Goal: Task Accomplishment & Management: Complete application form

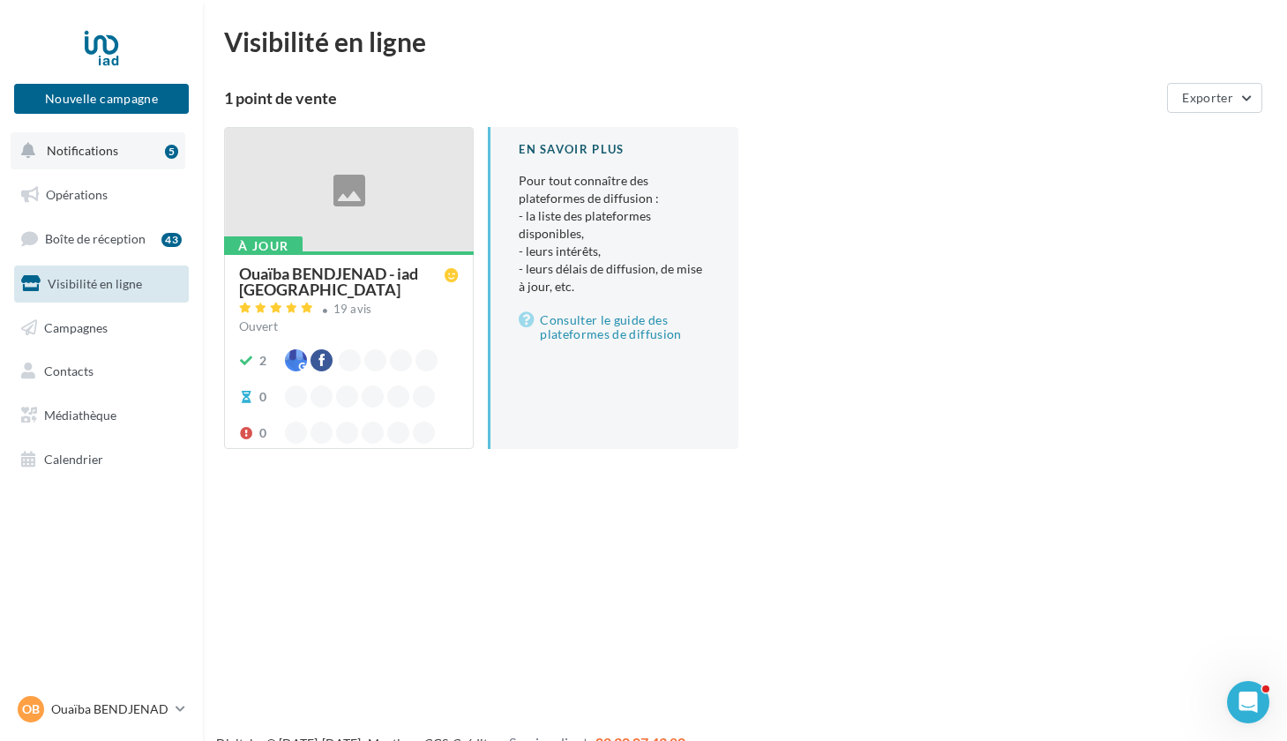
click at [93, 153] on span "Notifications" at bounding box center [82, 150] width 71 height 15
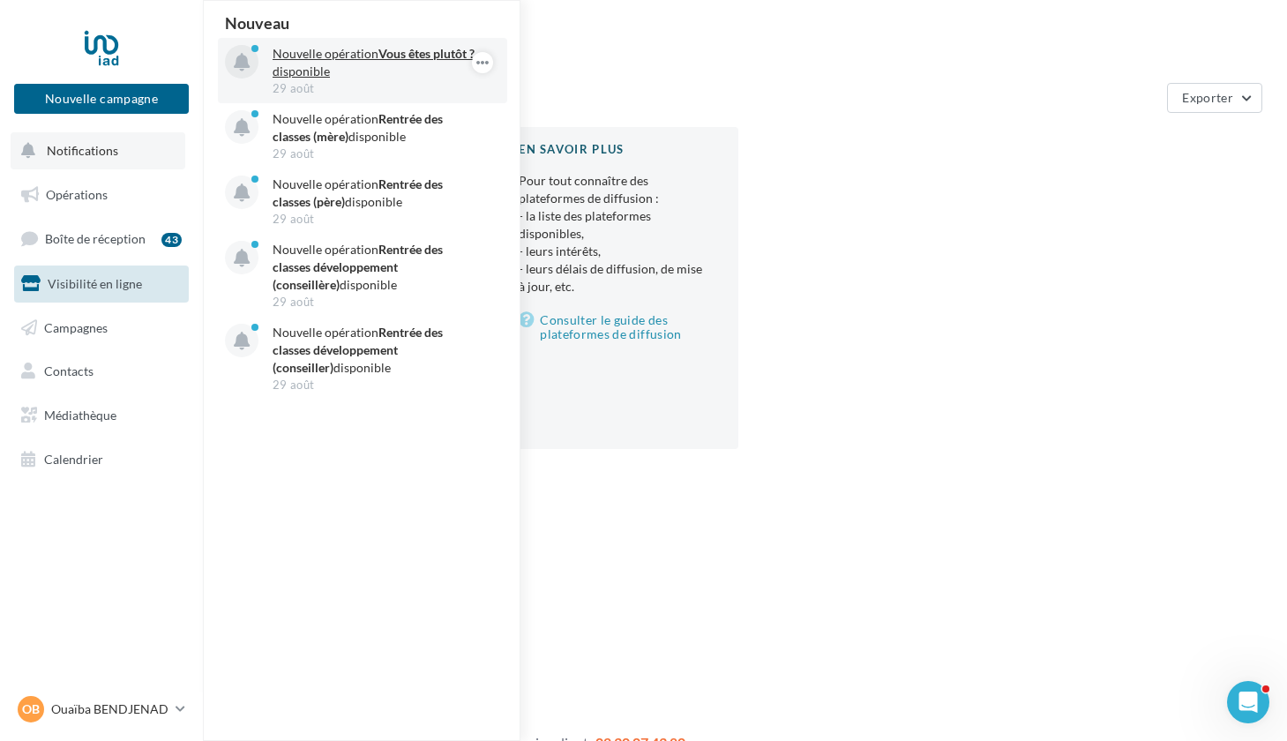
click at [330, 71] on p "Nouvelle opération Vous êtes plutôt ? disponible" at bounding box center [375, 62] width 205 height 35
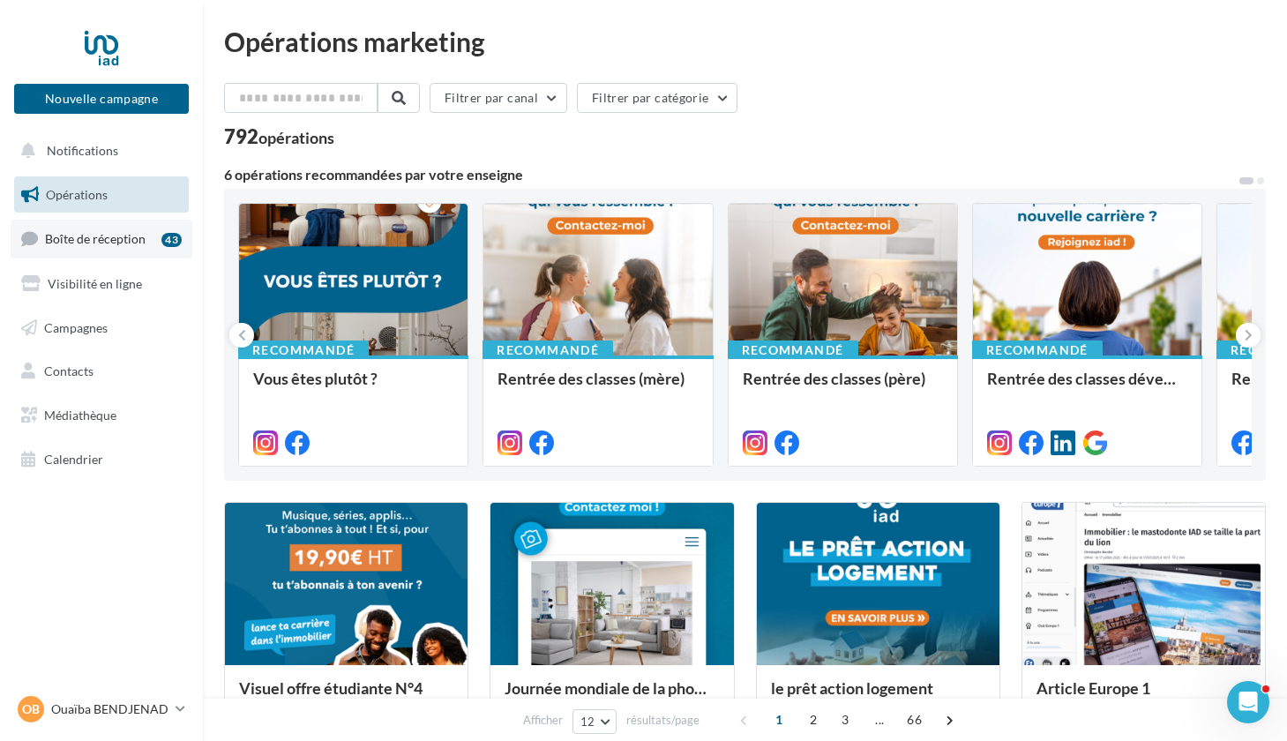
click at [124, 243] on span "Boîte de réception" at bounding box center [95, 238] width 101 height 15
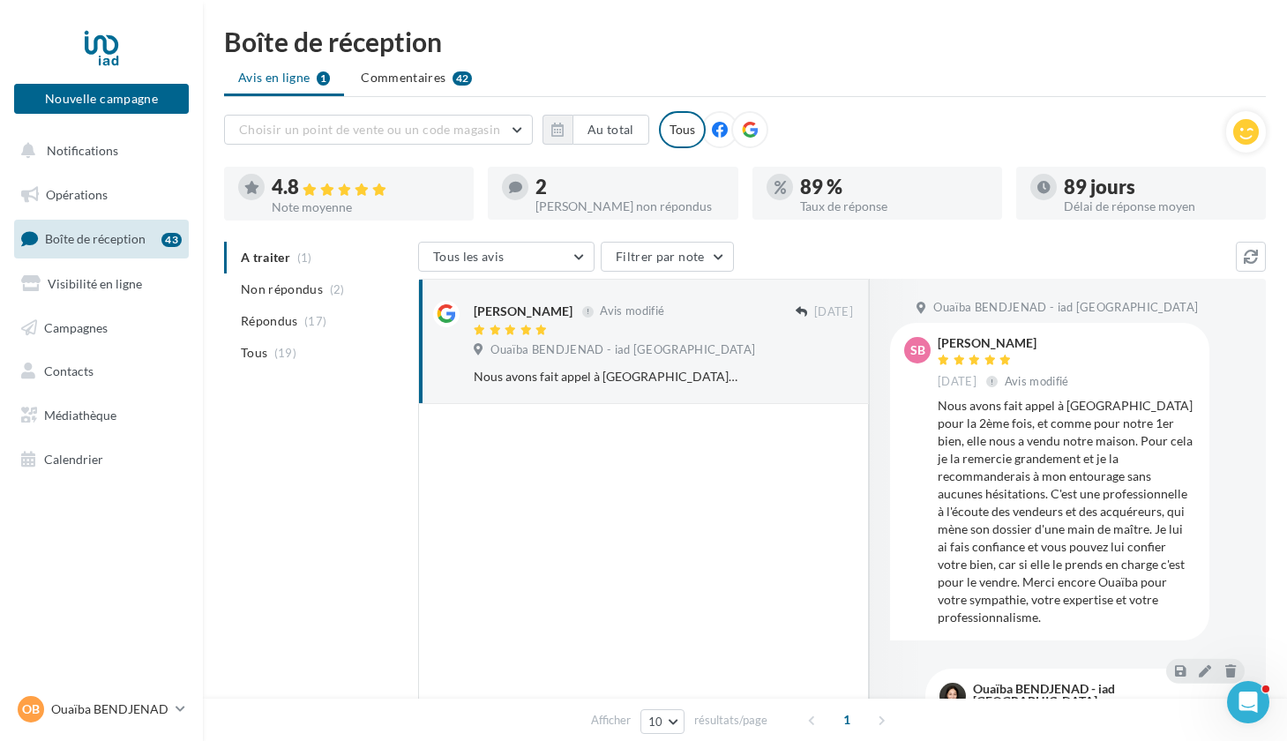
click at [273, 78] on ul "Avis en ligne 1 Commentaires 42" at bounding box center [745, 79] width 1042 height 35
click at [81, 153] on span "Notifications" at bounding box center [82, 150] width 71 height 15
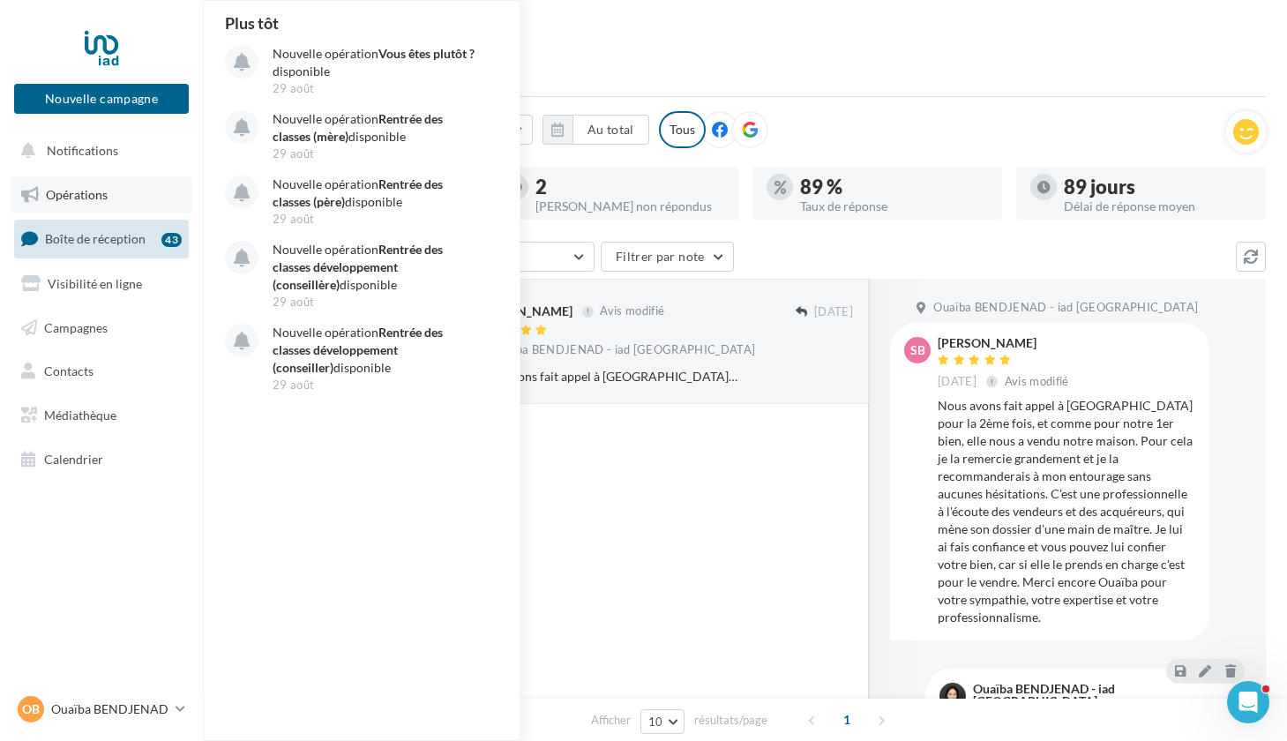
click at [76, 194] on span "Opérations" at bounding box center [77, 194] width 62 height 15
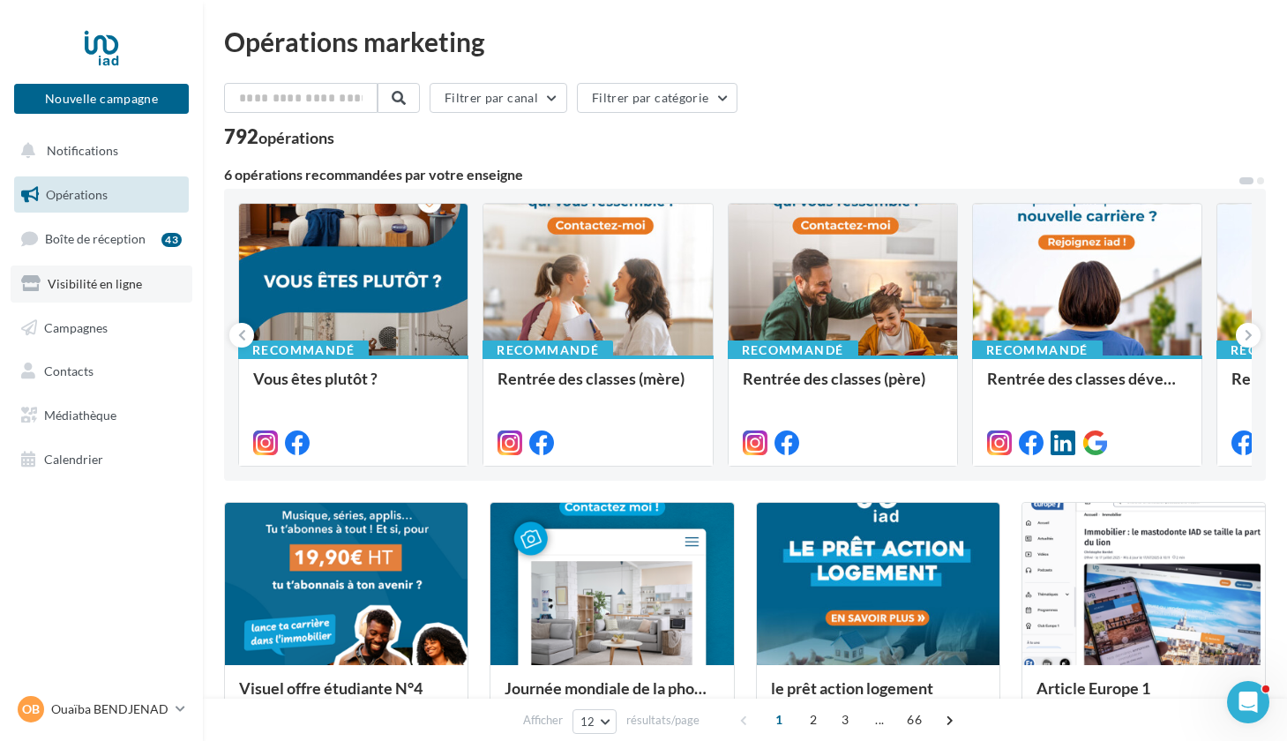
click at [85, 273] on link "Visibilité en ligne" at bounding box center [102, 283] width 182 height 37
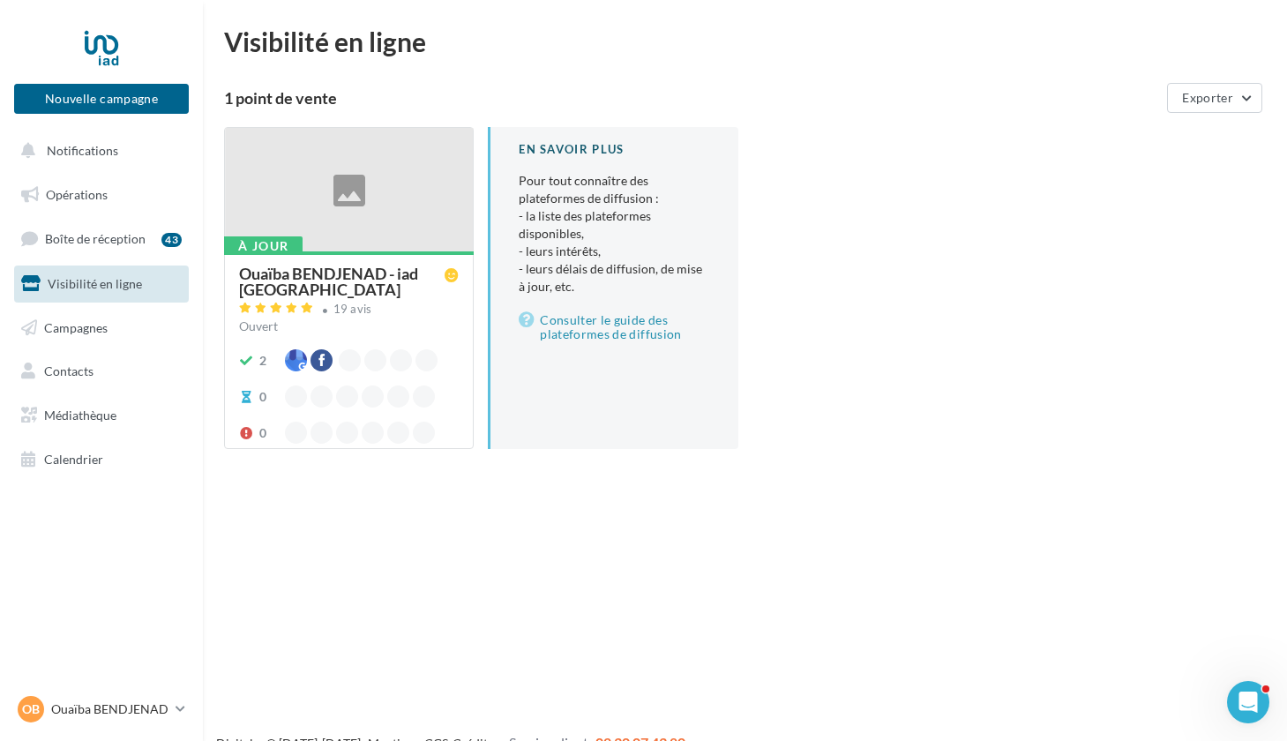
scroll to position [9, 0]
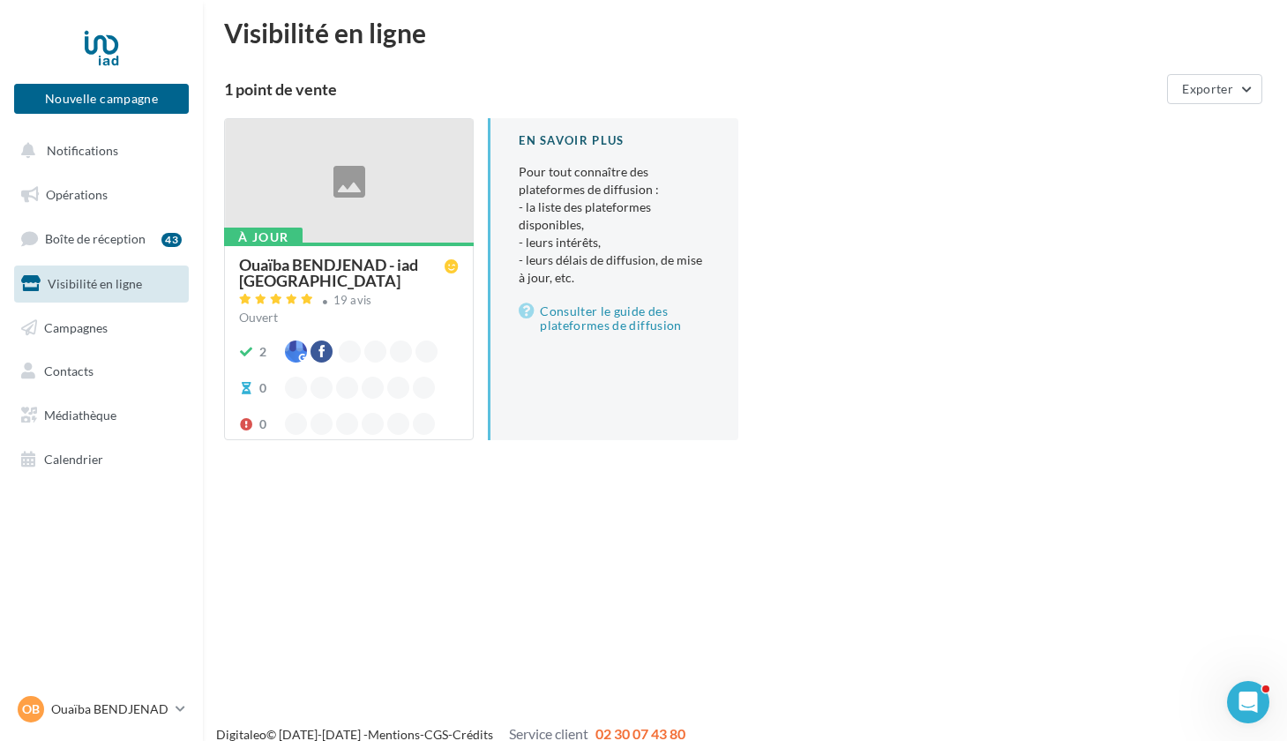
click at [394, 213] on div at bounding box center [349, 181] width 248 height 125
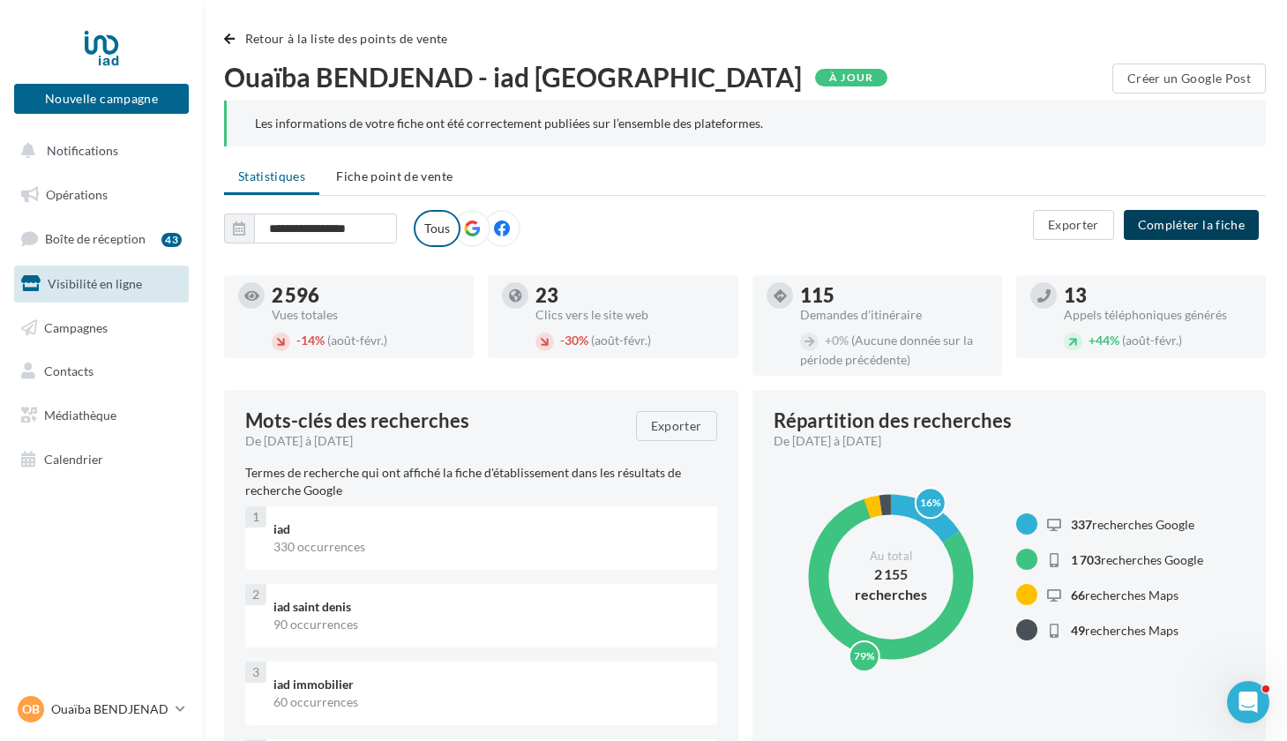
click at [1169, 229] on button "Compléter la fiche" at bounding box center [1191, 225] width 135 height 30
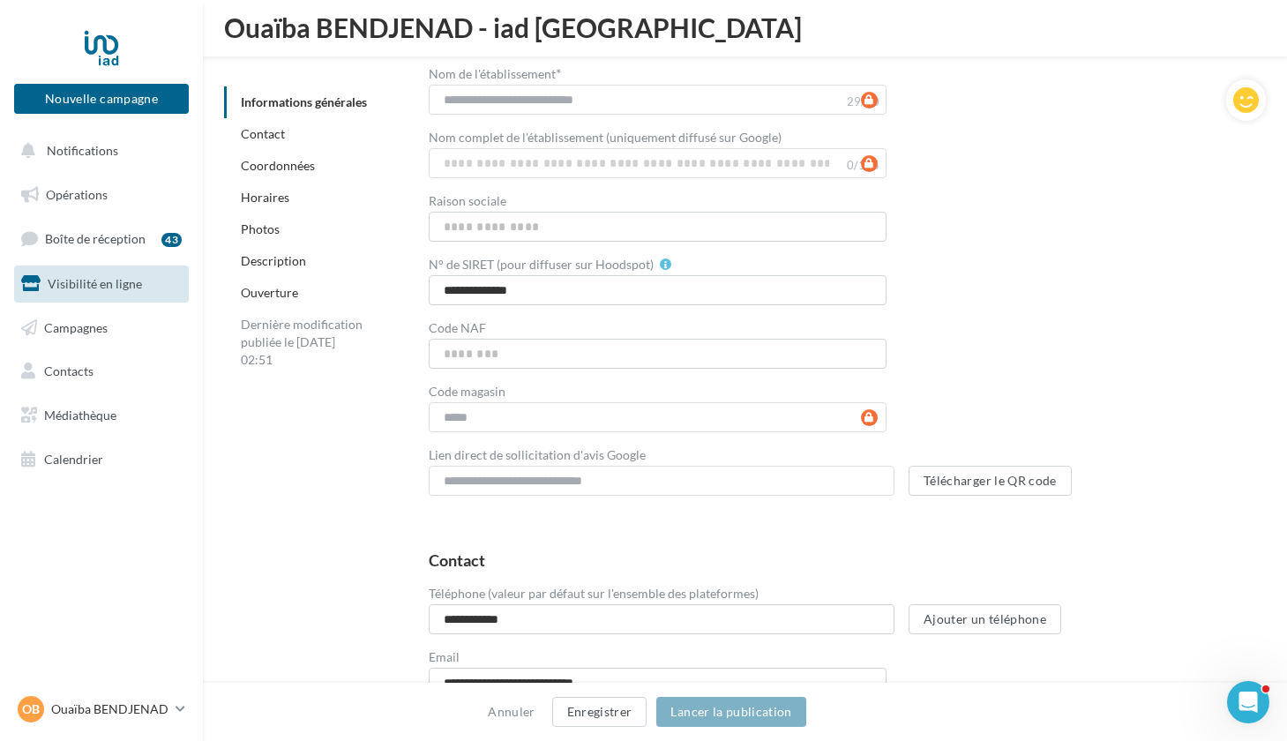
scroll to position [263, 0]
click at [974, 479] on button "Télécharger le QR code" at bounding box center [989, 480] width 163 height 30
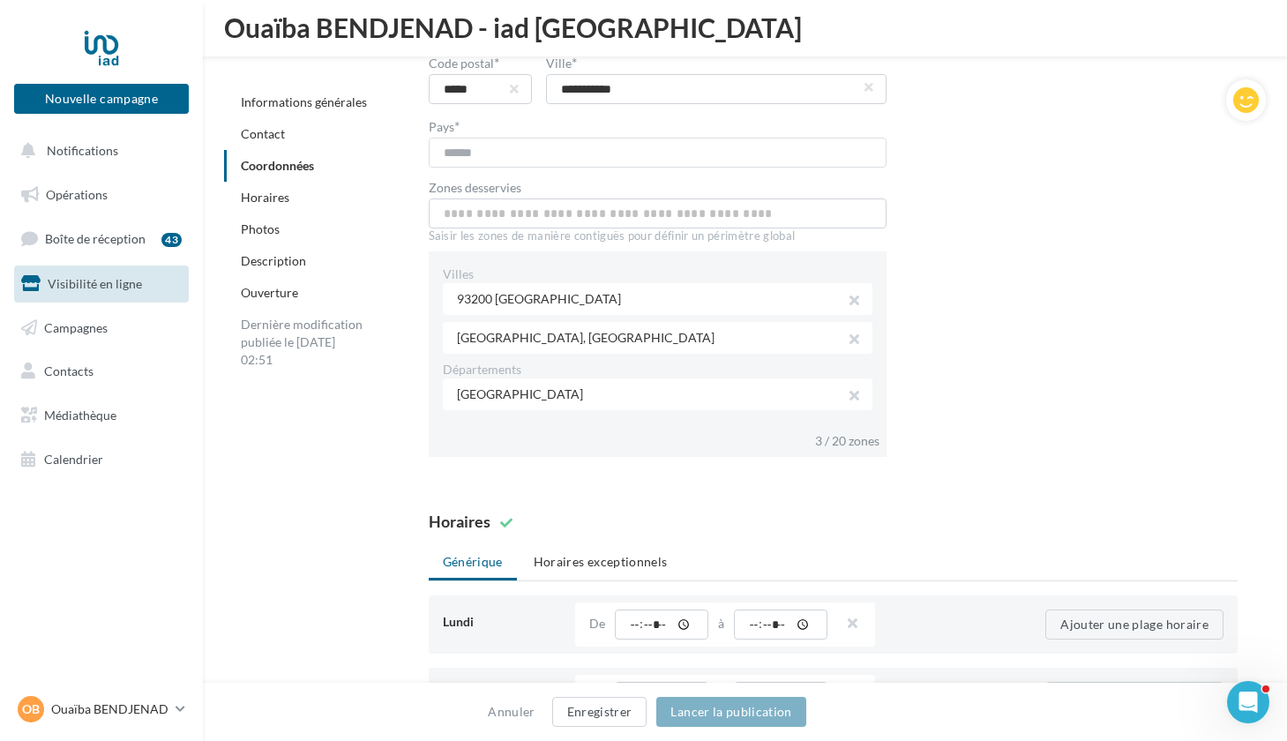
scroll to position [1264, 0]
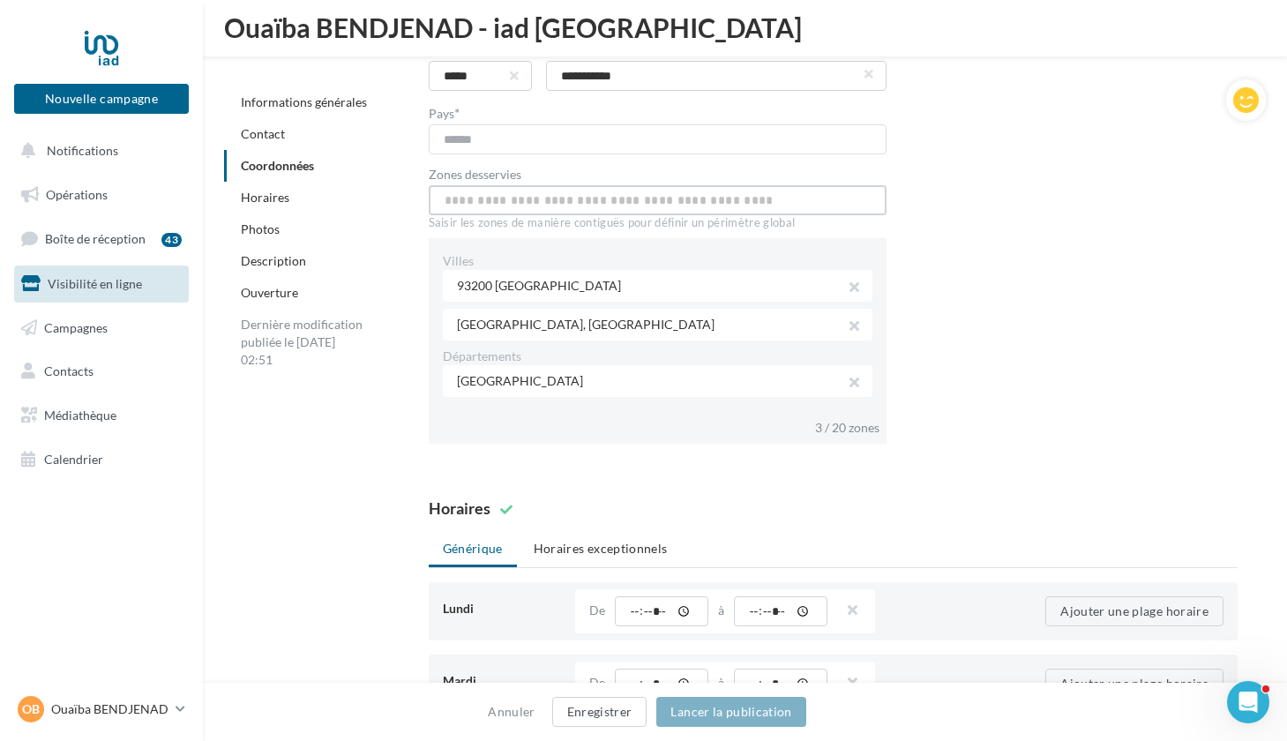
click at [581, 203] on input "text" at bounding box center [658, 200] width 458 height 30
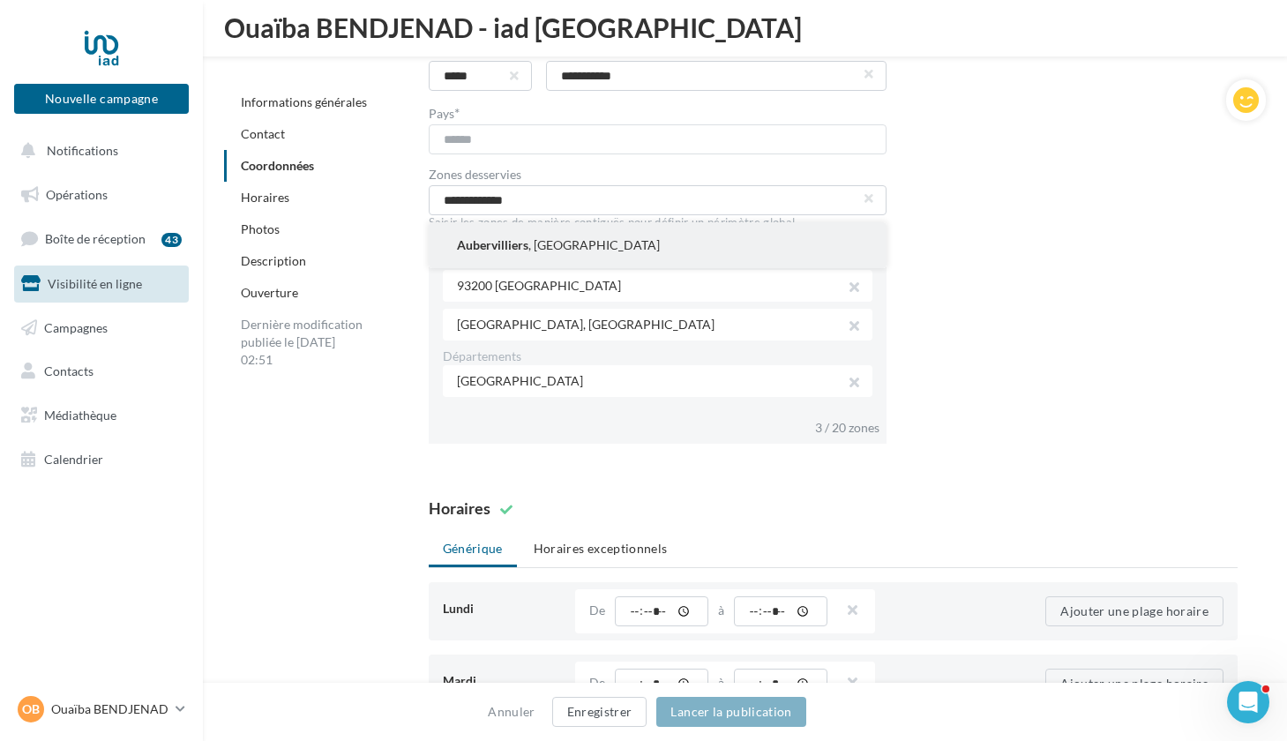
drag, startPoint x: 581, startPoint y: 203, endPoint x: 556, endPoint y: 241, distance: 45.7
click at [556, 241] on button "Aubervilliers , France" at bounding box center [658, 245] width 458 height 46
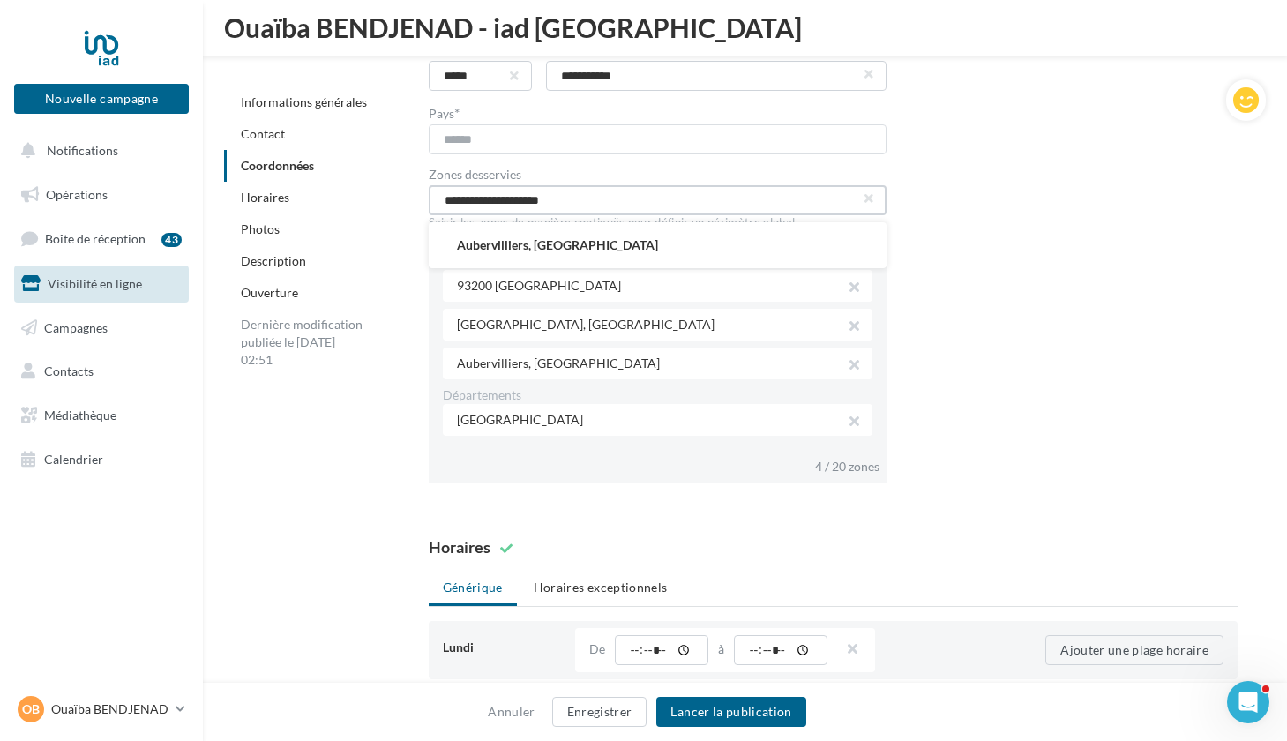
click at [576, 205] on input "**********" at bounding box center [658, 200] width 458 height 30
type input "*"
click at [450, 201] on input "**********" at bounding box center [658, 200] width 458 height 30
click at [593, 199] on input "**********" at bounding box center [658, 200] width 458 height 30
type input "*"
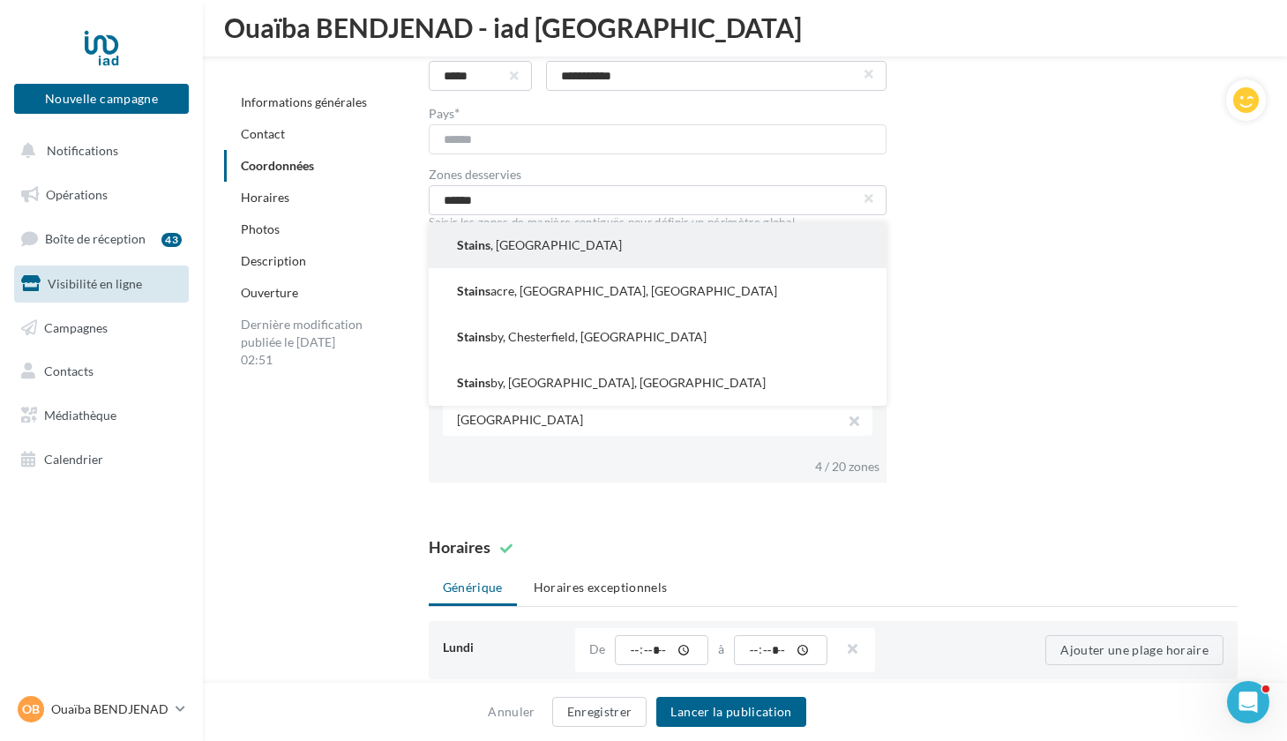
click at [537, 245] on button "Stains , France" at bounding box center [658, 245] width 458 height 46
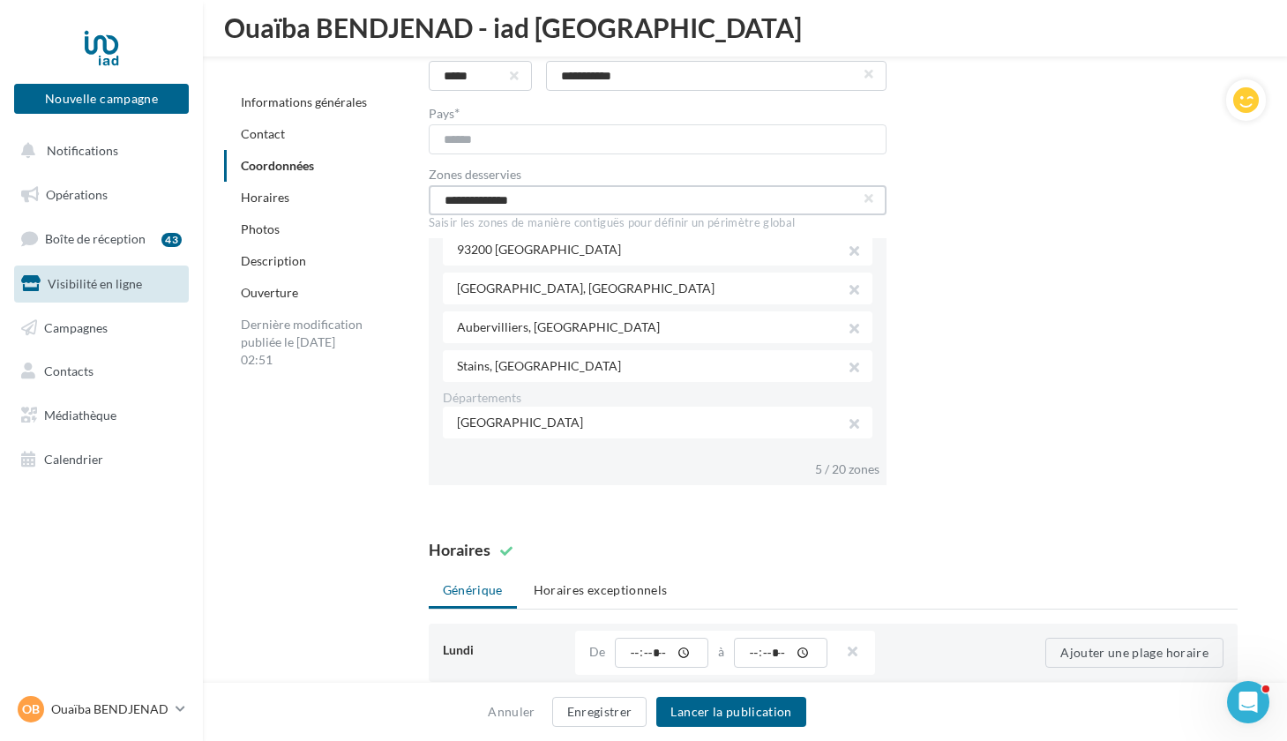
click at [537, 200] on input "**********" at bounding box center [658, 200] width 458 height 30
type input "*"
click at [467, 201] on input "**********" at bounding box center [658, 200] width 458 height 30
click at [558, 201] on input "**********" at bounding box center [658, 200] width 458 height 30
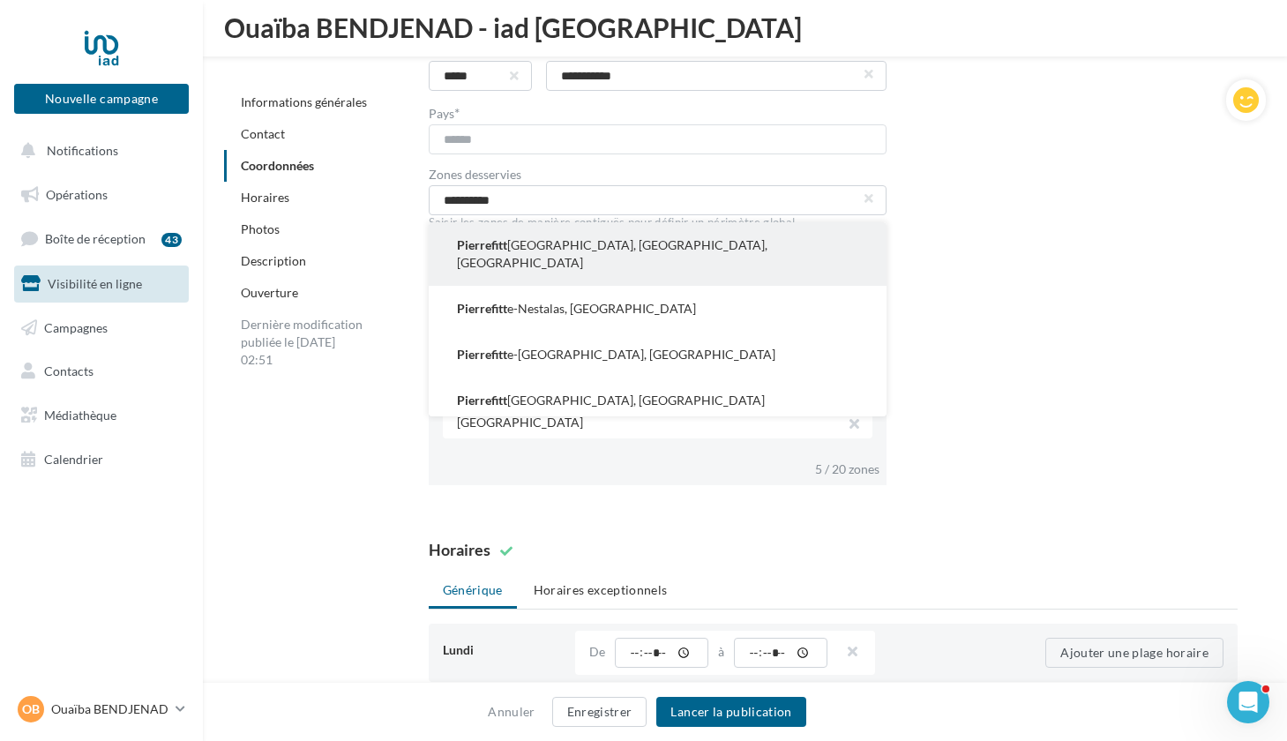
click at [557, 252] on button "Pierrefitt e-sur-Seine, Saint-Denis, France" at bounding box center [658, 254] width 458 height 64
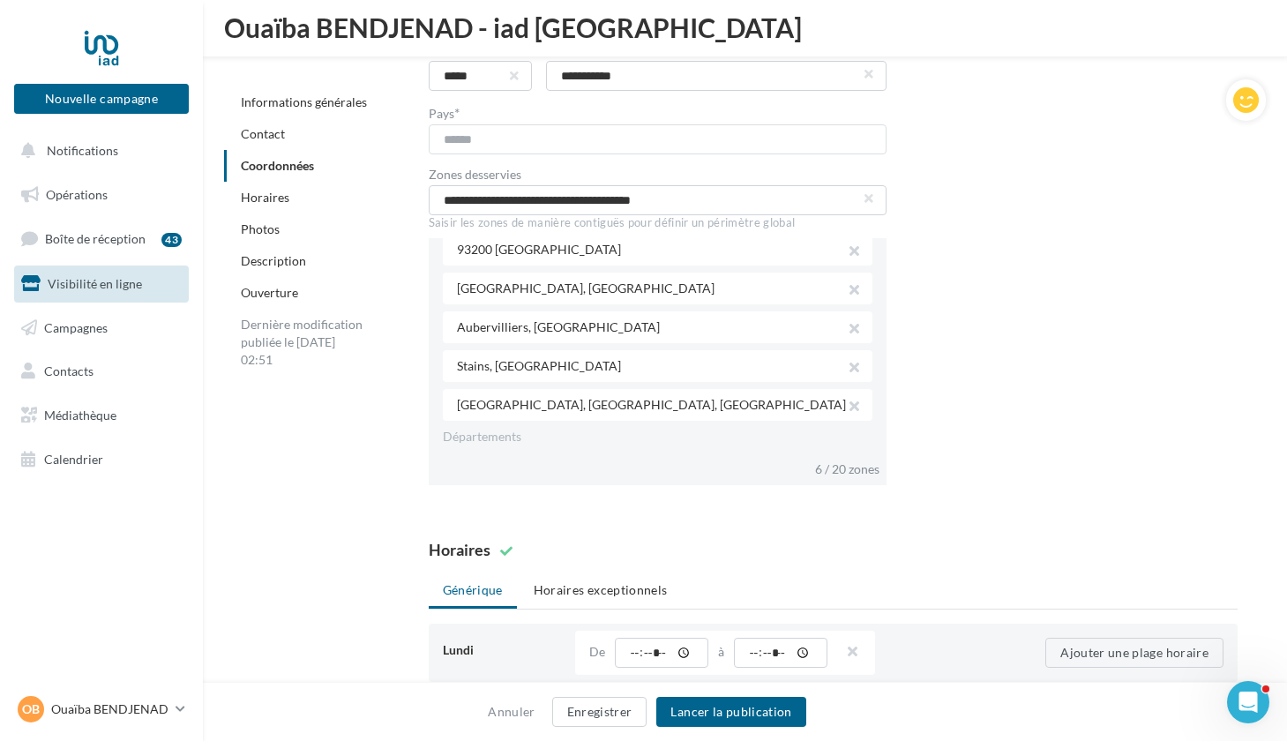
scroll to position [75, 0]
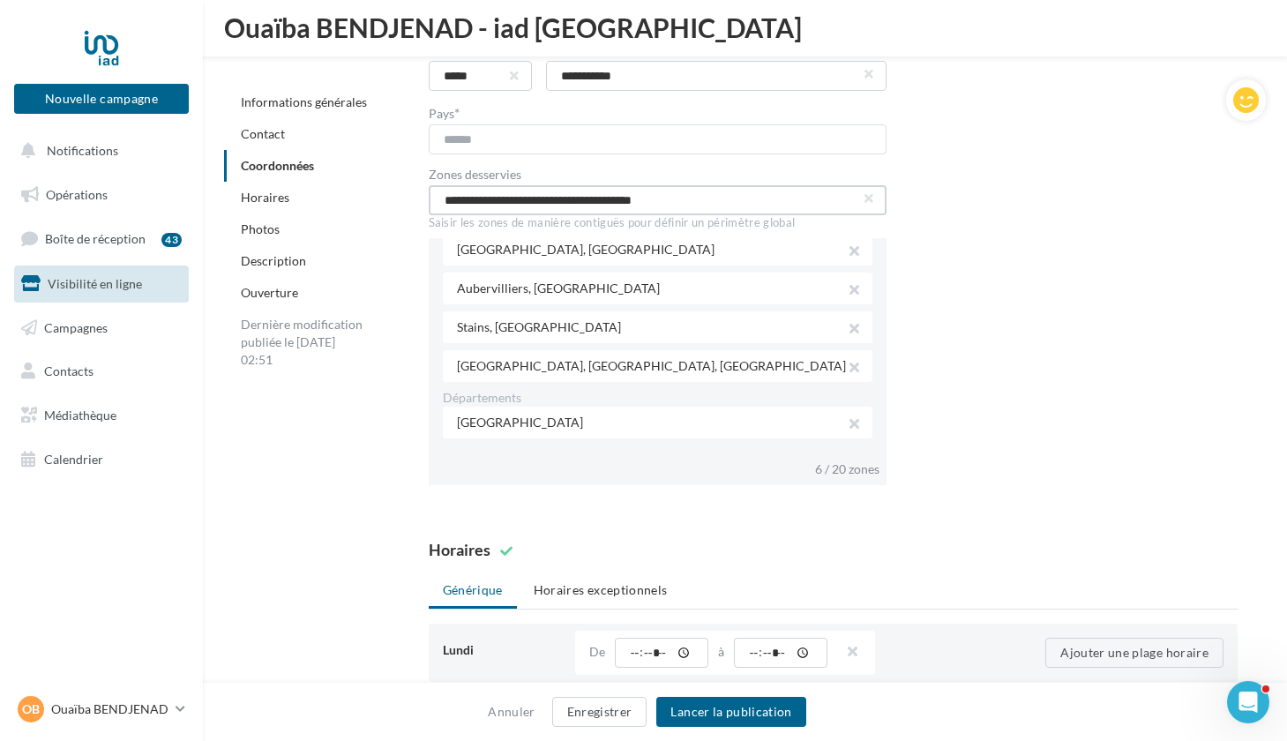
click at [676, 201] on input "**********" at bounding box center [658, 200] width 458 height 30
type input "*"
click at [722, 713] on button "Lancer la publication" at bounding box center [730, 712] width 149 height 30
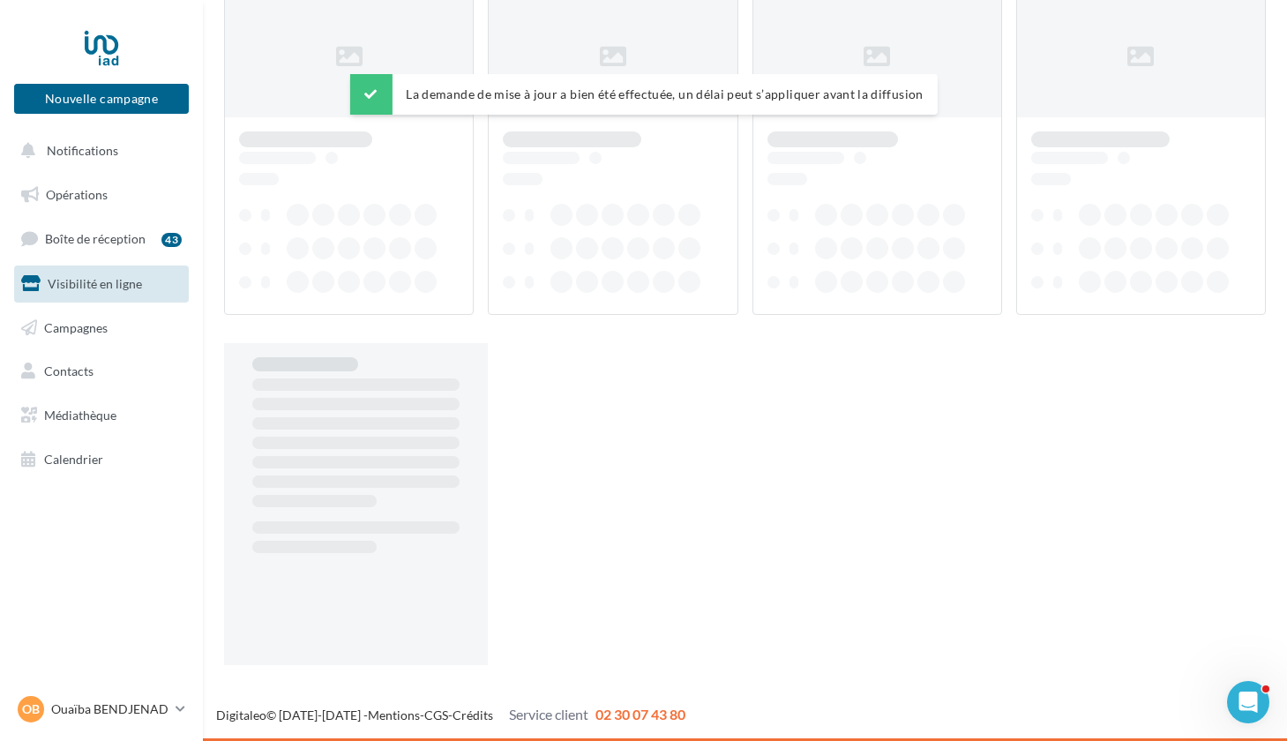
scroll to position [28, 0]
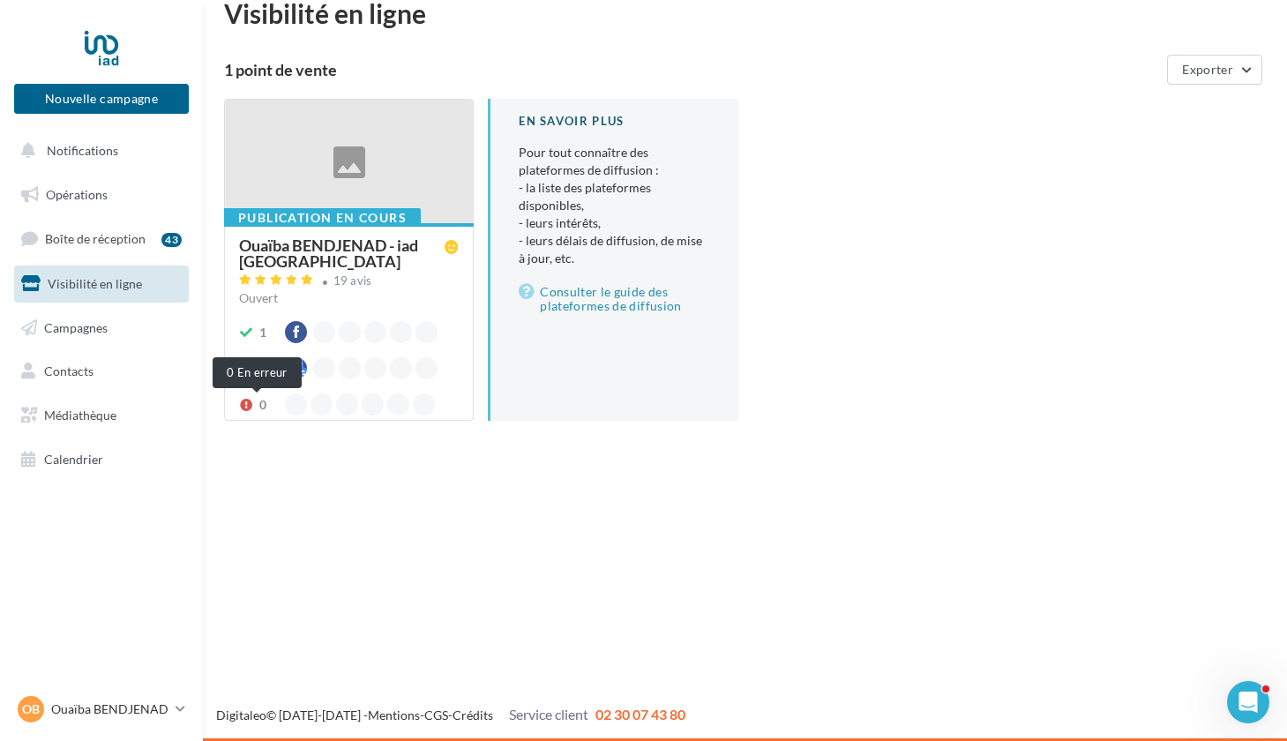
click at [247, 403] on icon at bounding box center [246, 405] width 14 height 12
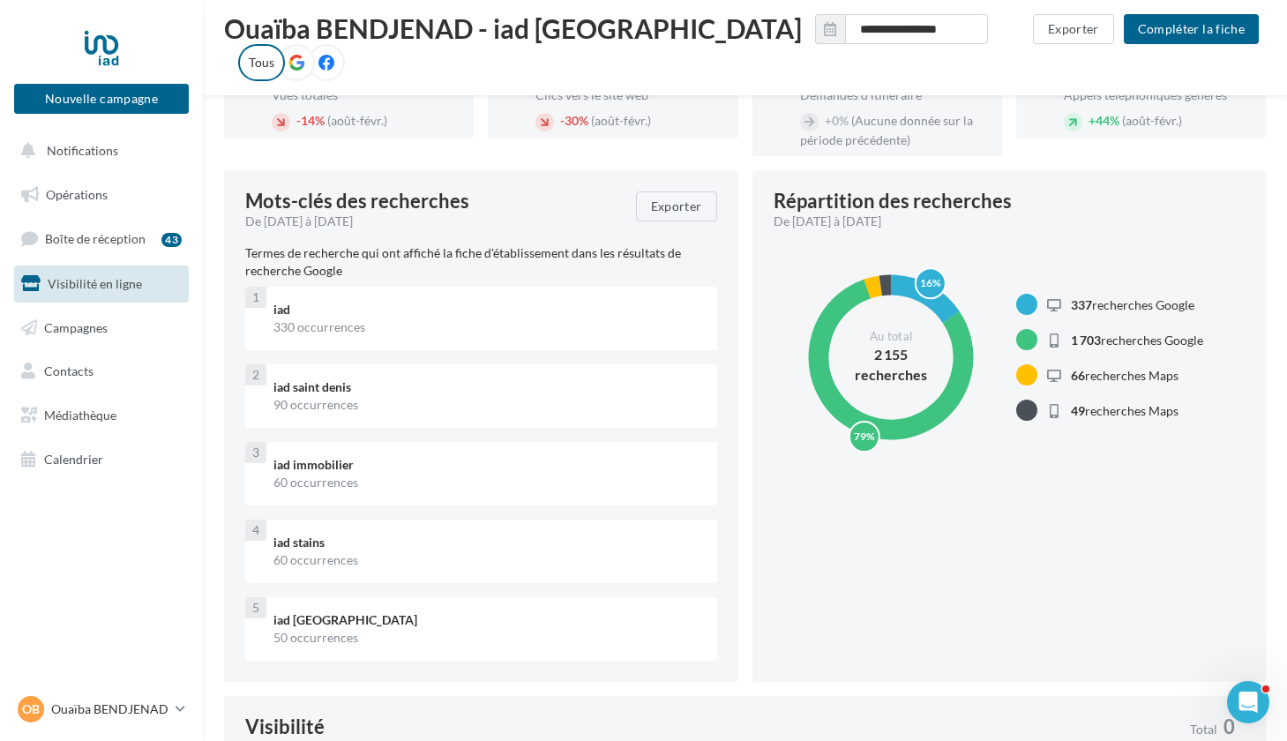
scroll to position [221, 0]
click at [1189, 29] on button "Compléter la fiche" at bounding box center [1191, 29] width 135 height 30
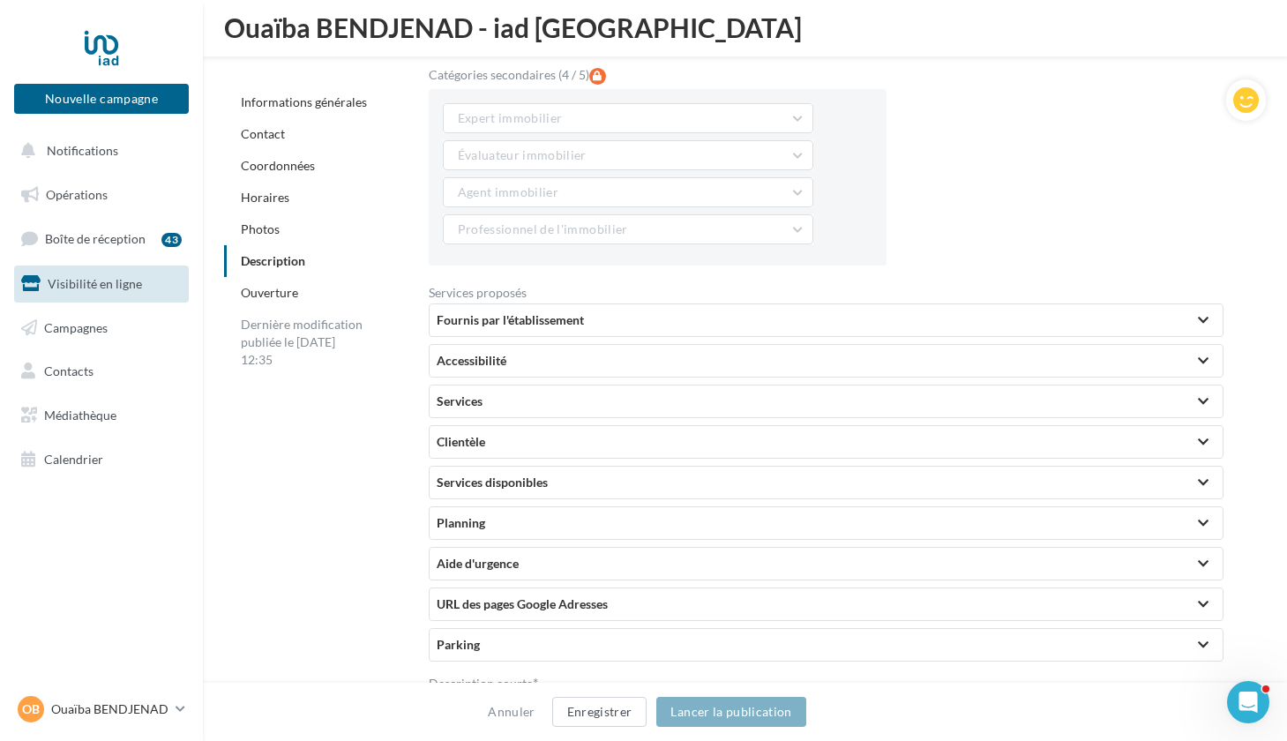
scroll to position [3696, 0]
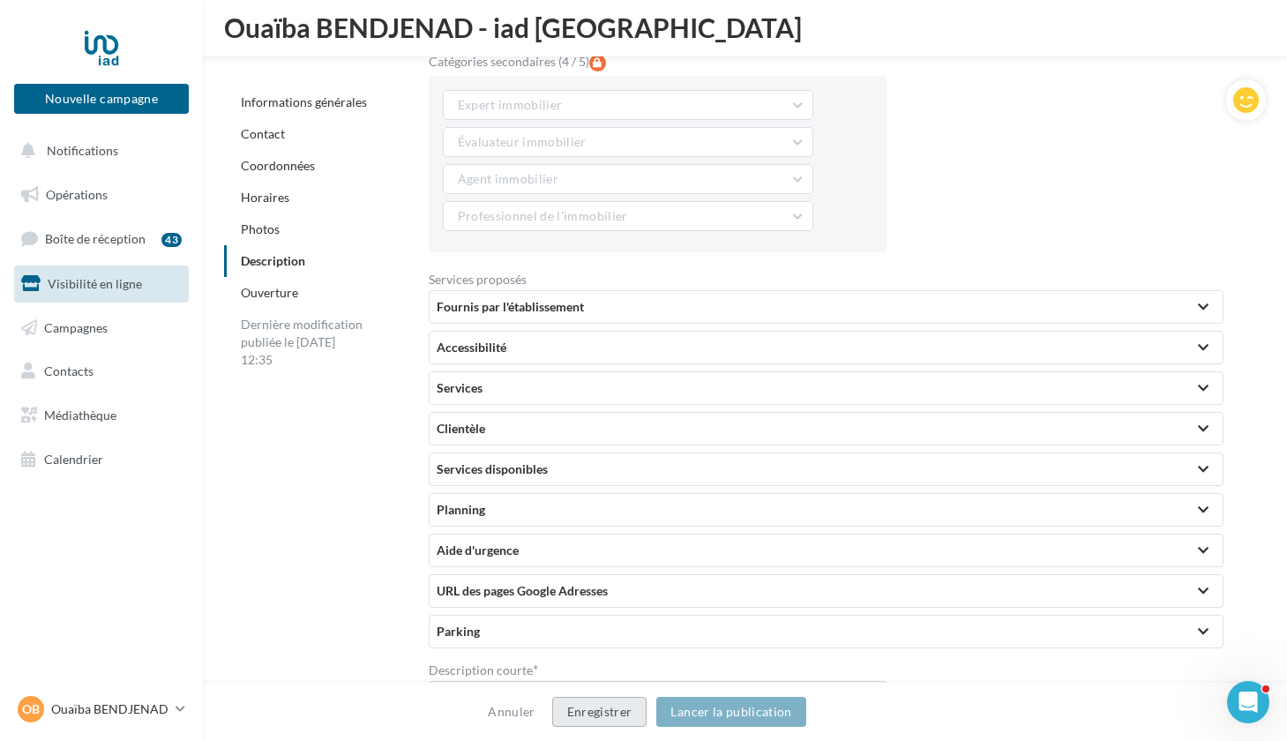
click at [603, 714] on button "Enregistrer" at bounding box center [599, 712] width 95 height 30
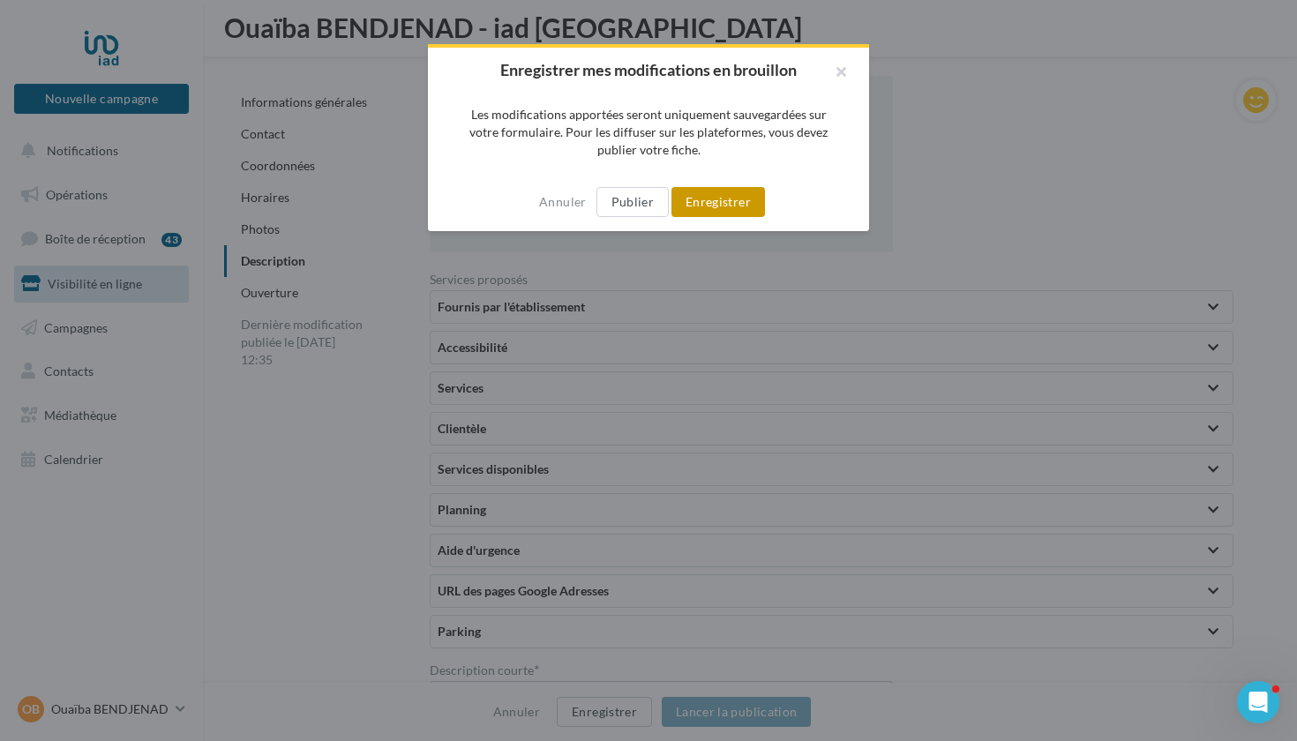
click at [707, 206] on button "Enregistrer" at bounding box center [717, 202] width 93 height 30
